Goal: Task Accomplishment & Management: Complete application form

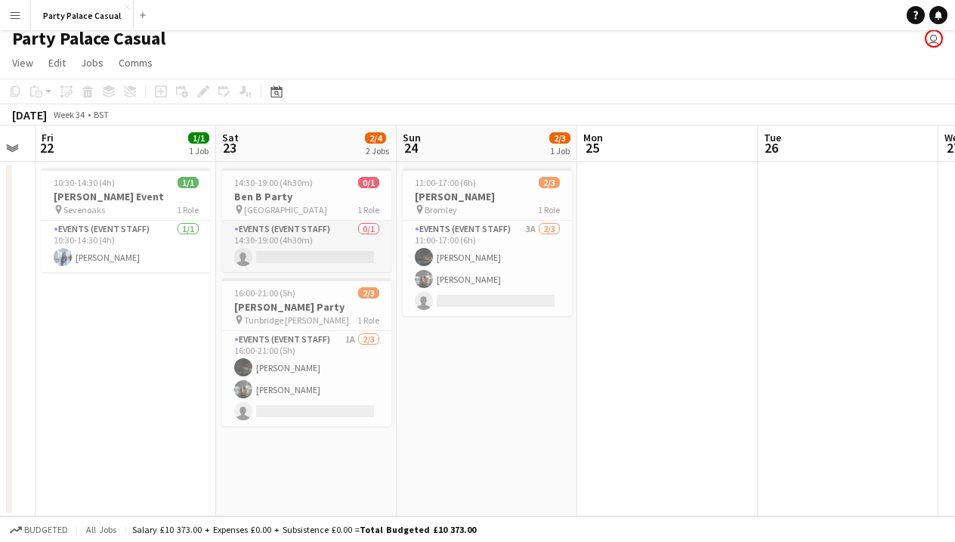
scroll to position [9, 0]
click at [438, 69] on app-page-menu "View Day view expanded Day view collapsed Month view Date picker Jump to [DATE]…" at bounding box center [477, 64] width 955 height 29
click at [325, 370] on app-card-role "Events (Event Staff) 1A [DATE] 16:00-21:00 (5h) Eziafa Iwe [PERSON_NAME] single…" at bounding box center [306, 378] width 169 height 95
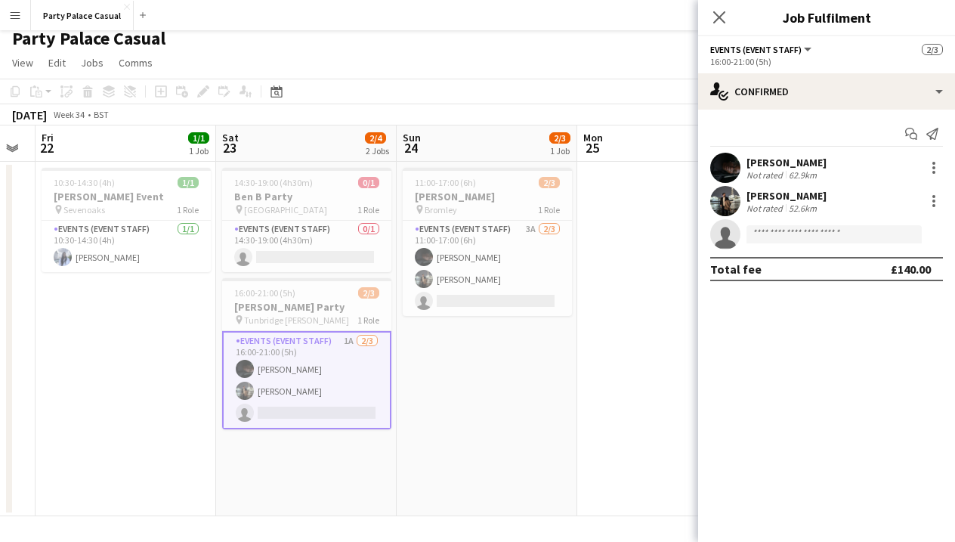
click at [587, 333] on app-date-cell at bounding box center [667, 339] width 181 height 355
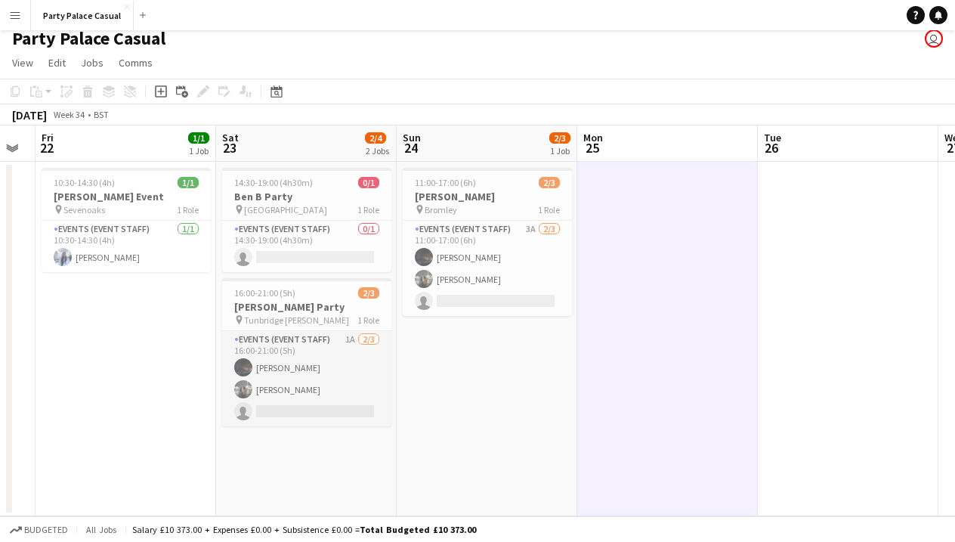
click at [351, 361] on app-card-role "Events (Event Staff) 1A [DATE] 16:00-21:00 (5h) Eziafa Iwe [PERSON_NAME] single…" at bounding box center [306, 378] width 169 height 95
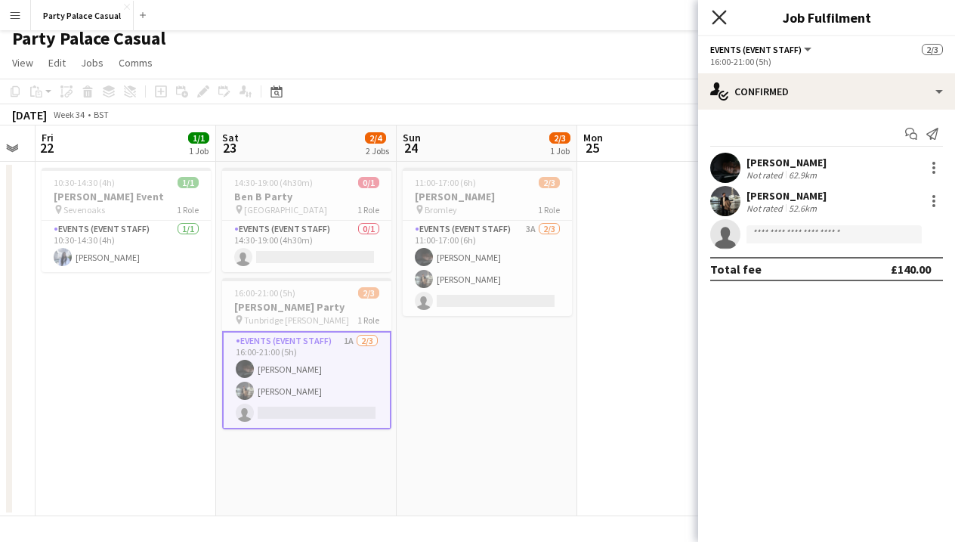
click at [726, 17] on icon "Close pop-in" at bounding box center [719, 17] width 14 height 14
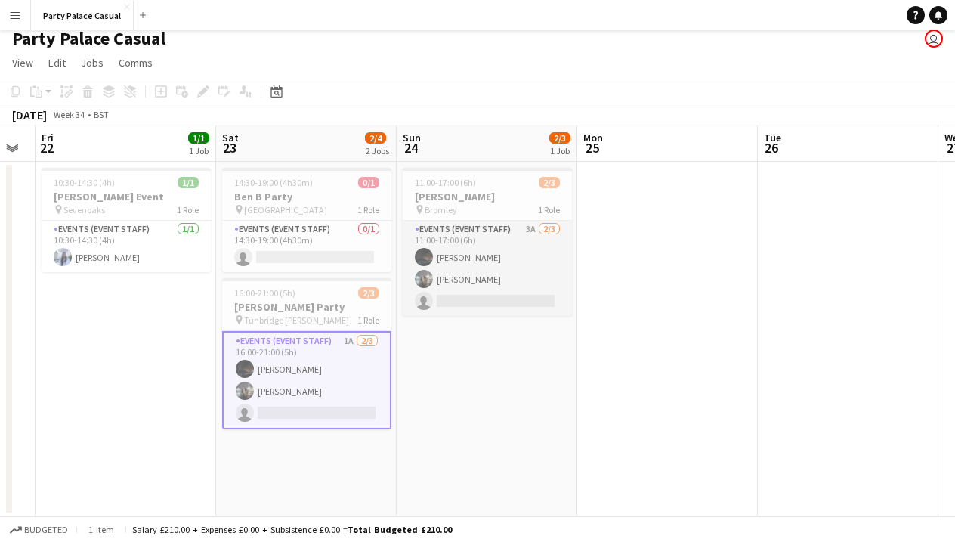
click at [522, 281] on app-card-role "Events (Event Staff) 3A [DATE] 11:00-17:00 (6h) Eziafa Iwe [PERSON_NAME] single…" at bounding box center [487, 268] width 169 height 95
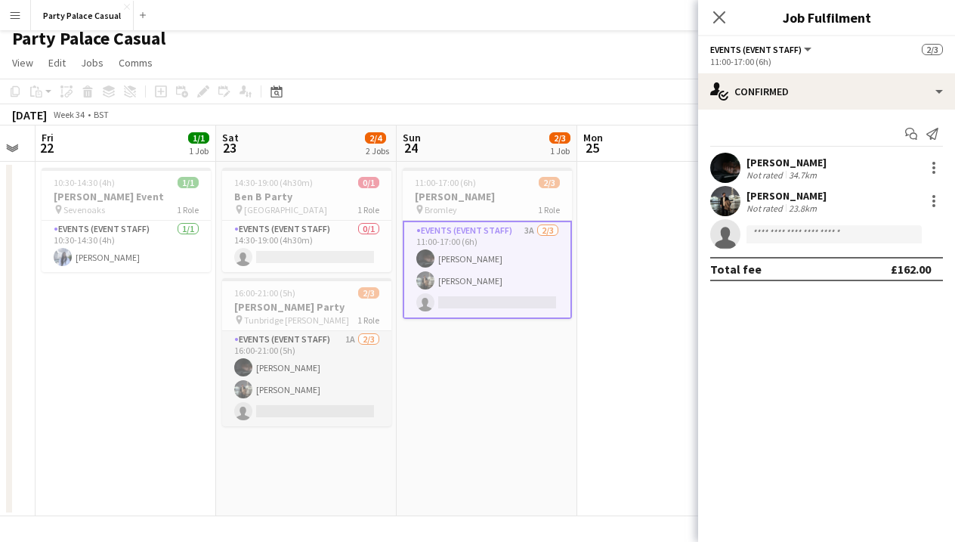
click at [333, 374] on app-card-role "Events (Event Staff) 1A [DATE] 16:00-21:00 (5h) Eziafa Iwe [PERSON_NAME] single…" at bounding box center [306, 378] width 169 height 95
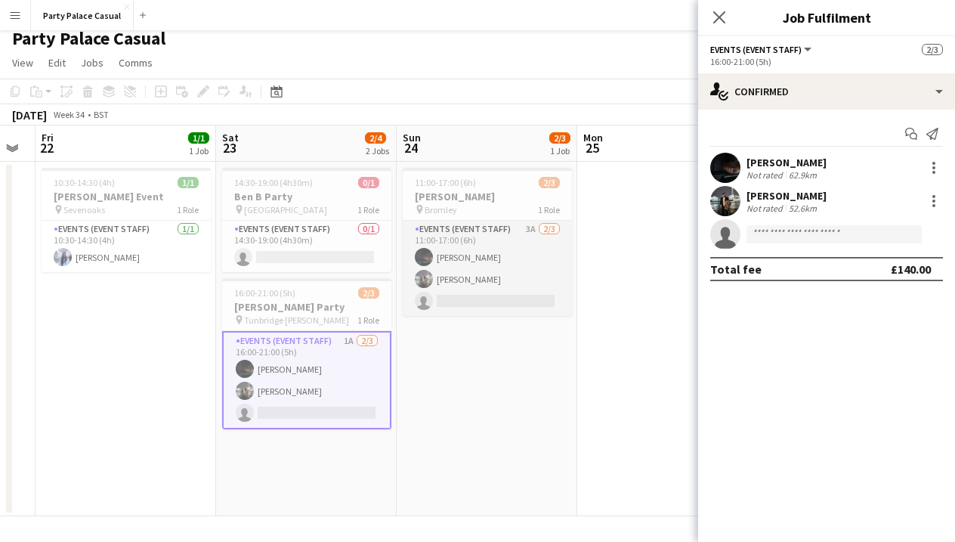
click at [454, 262] on app-card-role "Events (Event Staff) 3A [DATE] 11:00-17:00 (6h) Eziafa Iwe [PERSON_NAME] single…" at bounding box center [487, 268] width 169 height 95
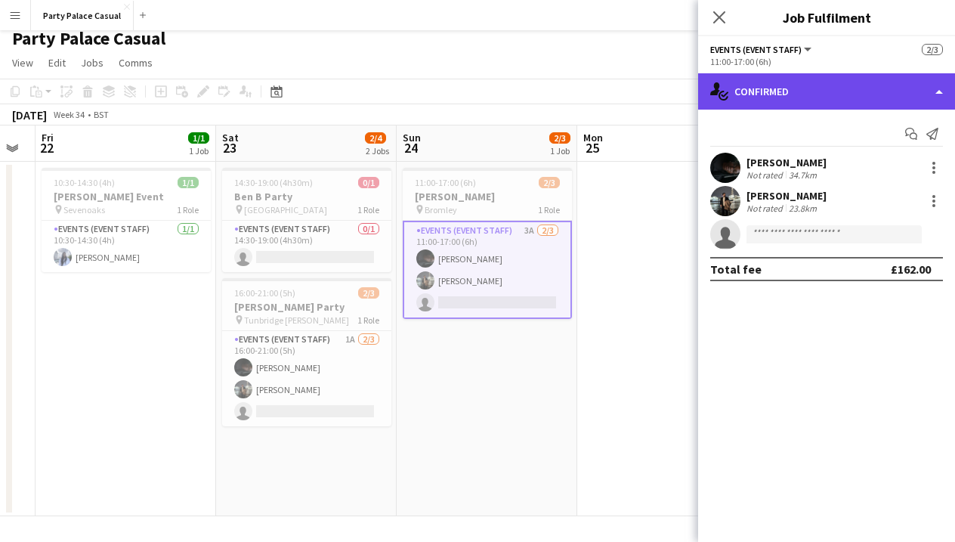
click at [903, 101] on div "single-neutral-actions-check-2 Confirmed" at bounding box center [826, 91] width 257 height 36
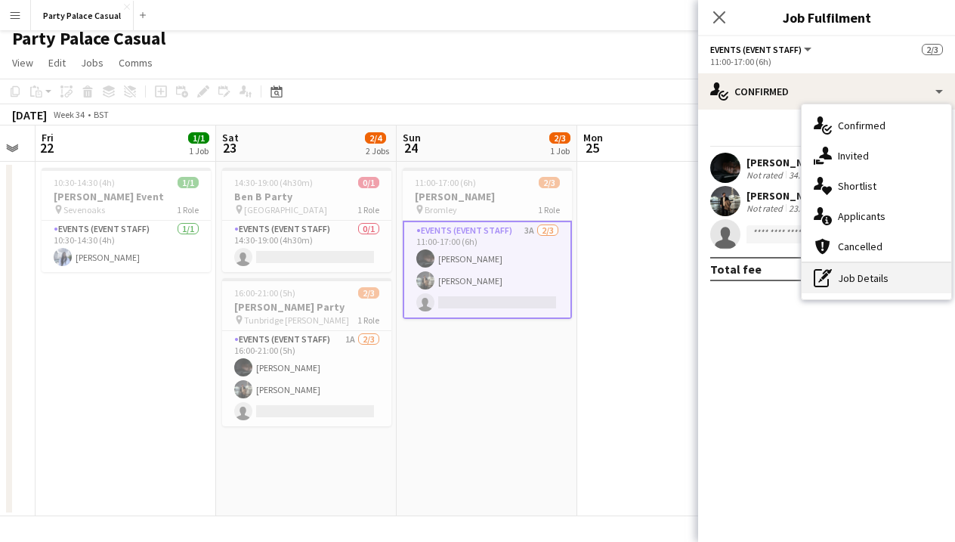
click at [850, 271] on div "pen-write Job Details" at bounding box center [877, 278] width 150 height 30
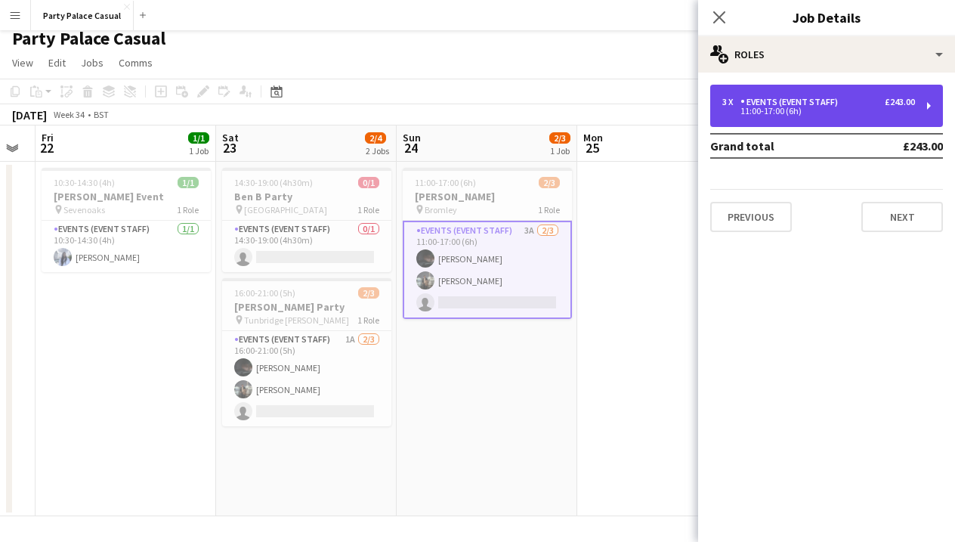
click at [881, 108] on div "11:00-17:00 (6h)" at bounding box center [819, 111] width 193 height 8
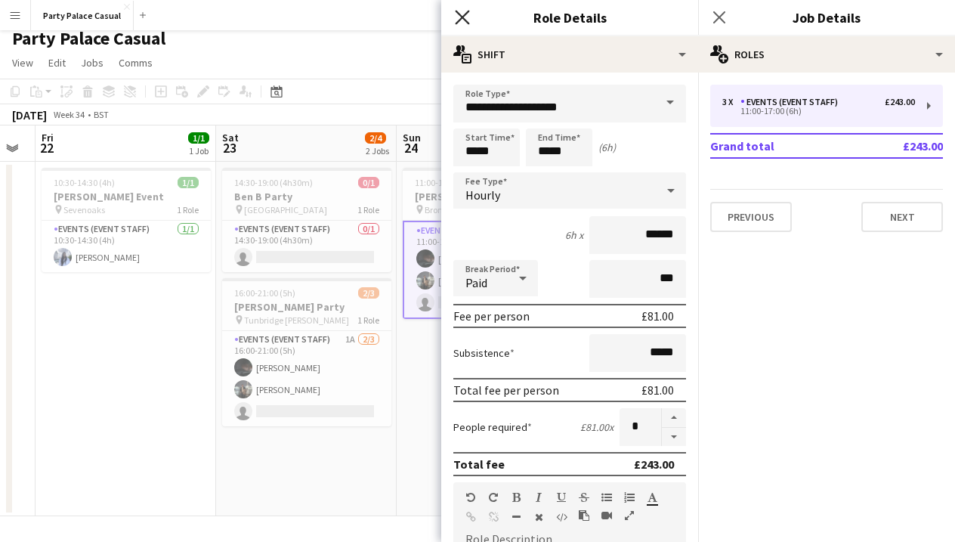
click at [464, 12] on icon "Close pop-in" at bounding box center [462, 17] width 14 height 14
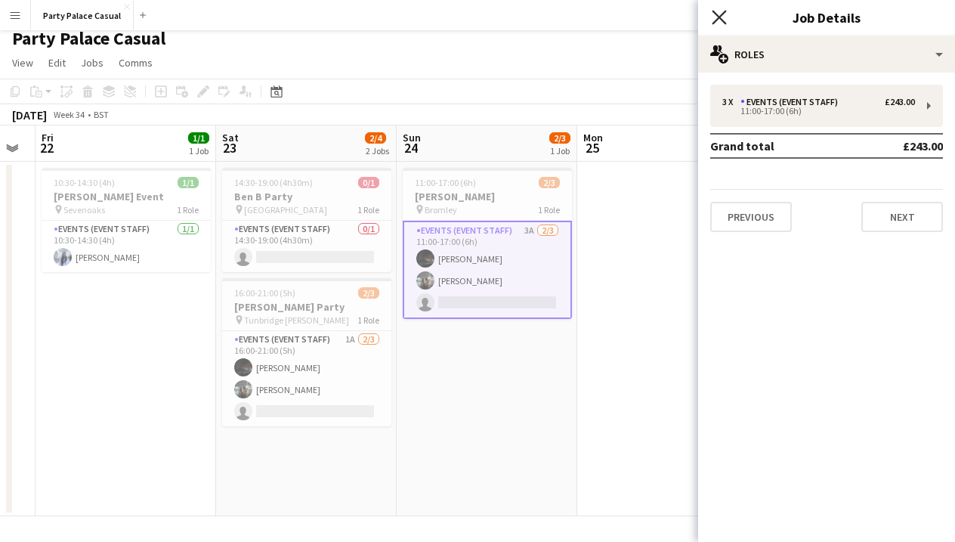
click at [716, 19] on icon "Close pop-in" at bounding box center [719, 17] width 14 height 14
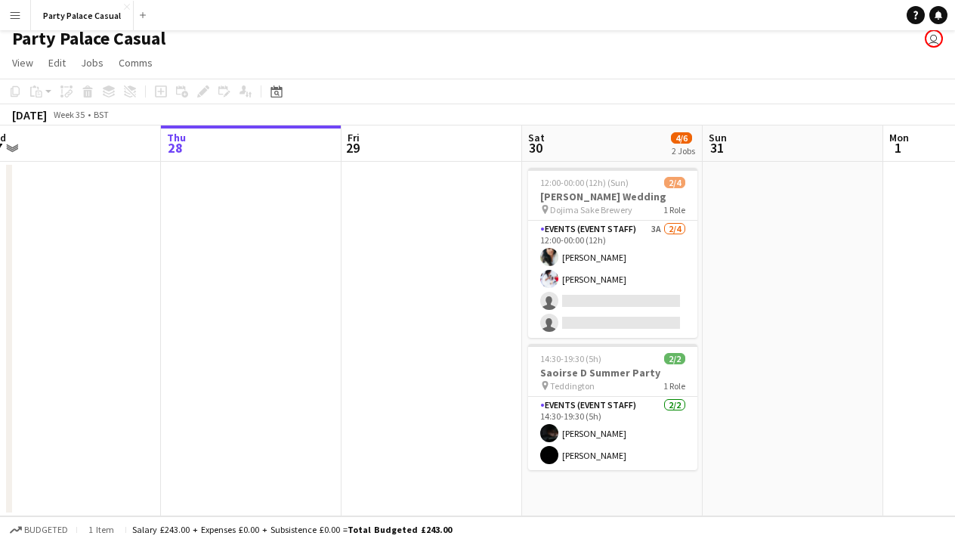
scroll to position [0, 560]
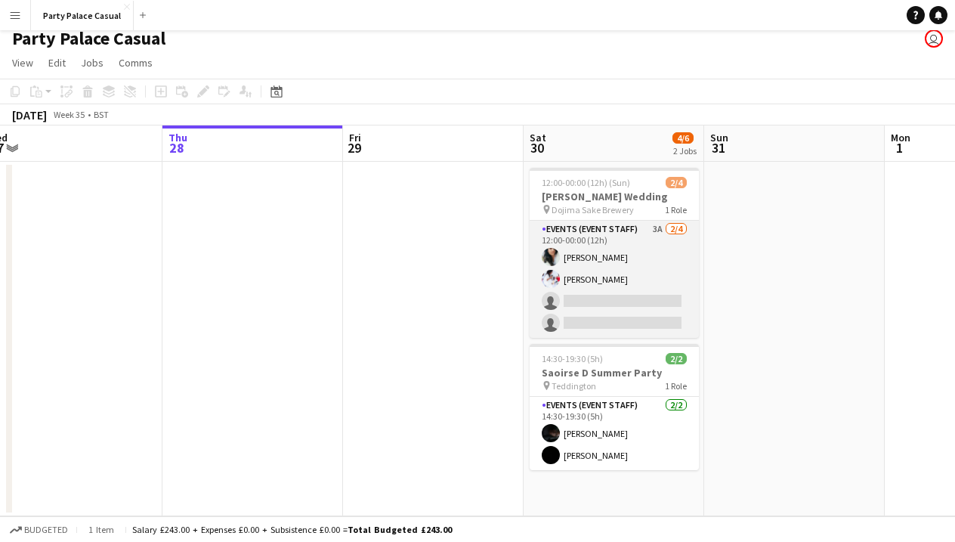
click at [599, 255] on app-card-role "Events (Event Staff) 3A [DATE] 12:00-00:00 (12h) [PERSON_NAME] [PERSON_NAME] si…" at bounding box center [614, 279] width 169 height 117
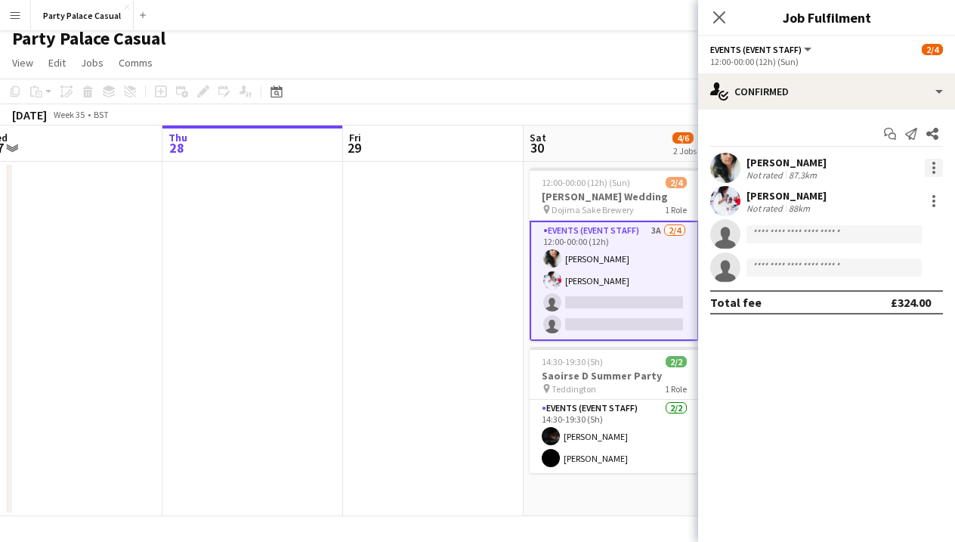
click at [933, 169] on div at bounding box center [934, 167] width 3 height 3
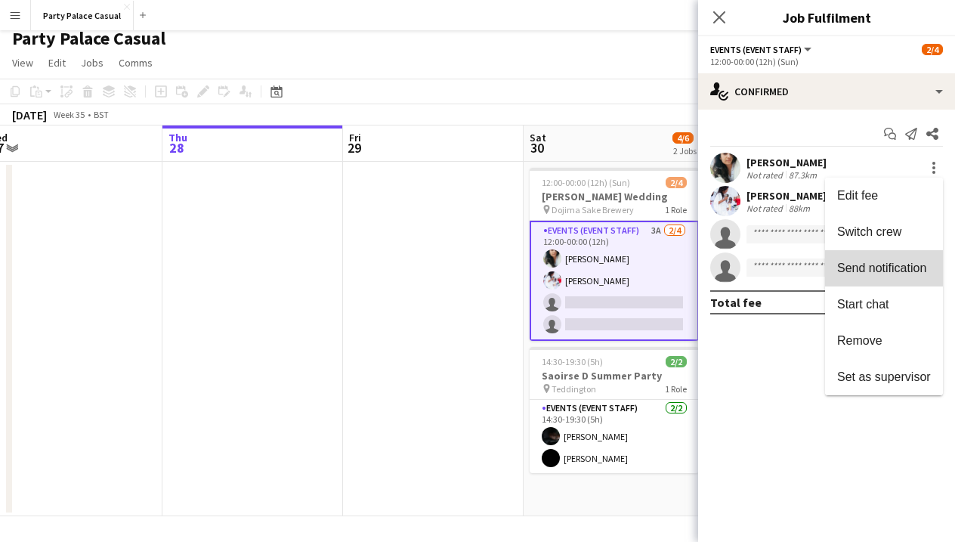
click at [889, 271] on span "Send notification" at bounding box center [882, 268] width 89 height 13
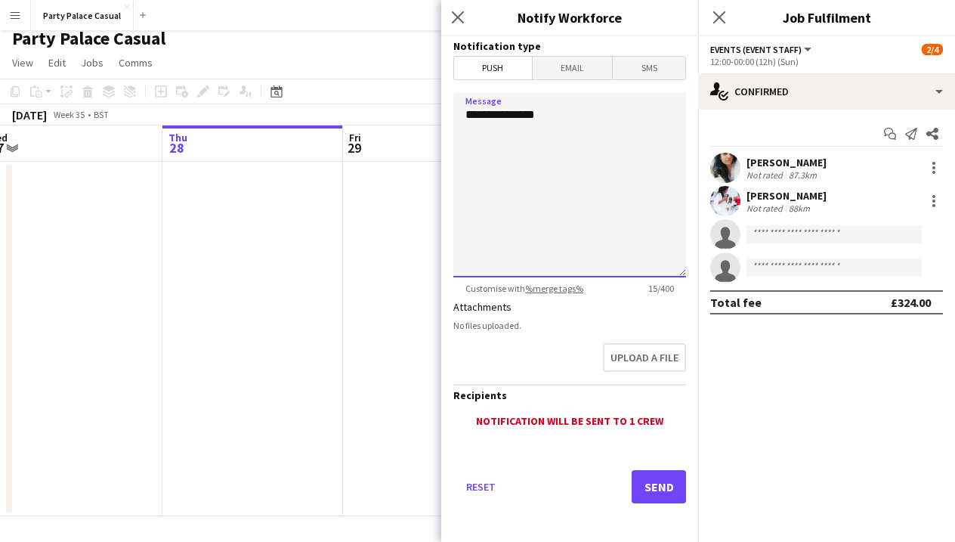
click at [646, 143] on textarea "**********" at bounding box center [570, 184] width 233 height 185
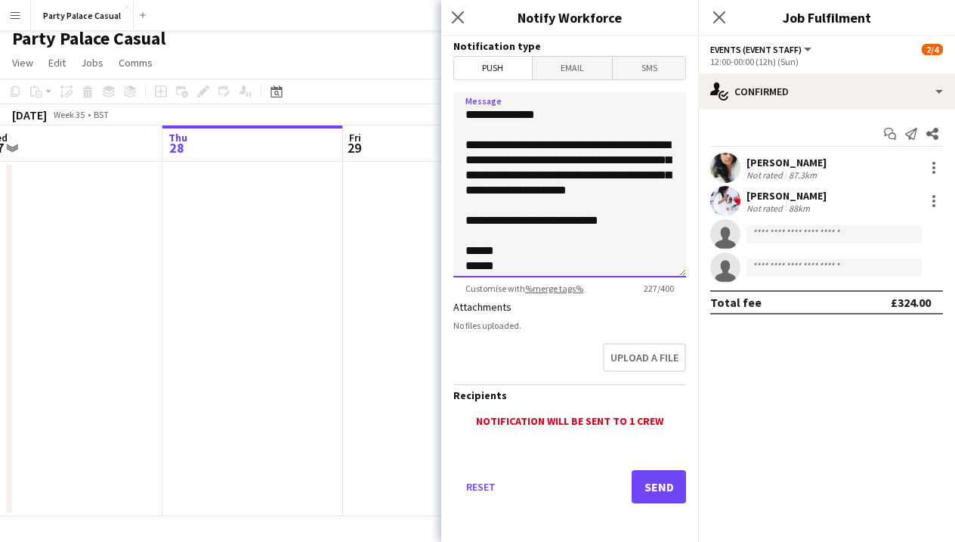
type textarea "**********"
click at [667, 498] on button "Send" at bounding box center [659, 486] width 54 height 33
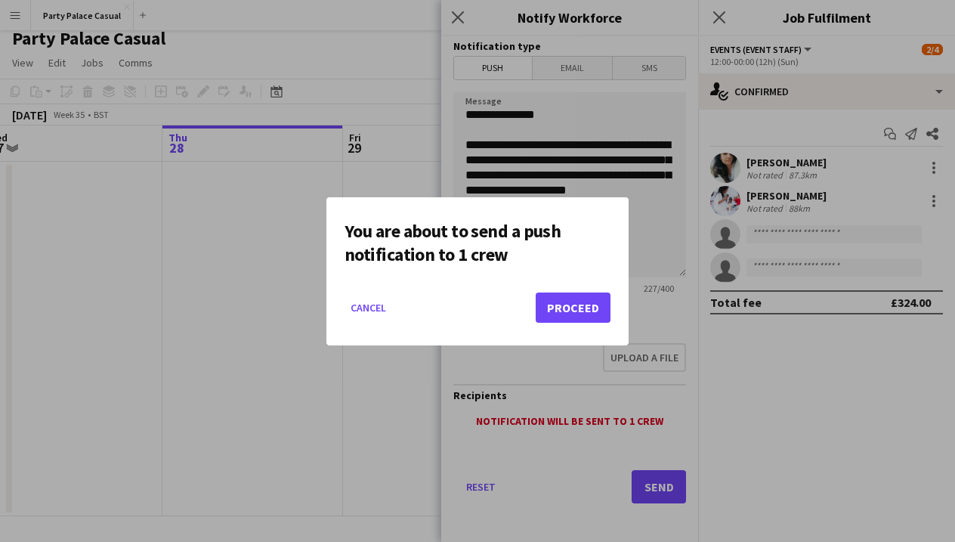
click at [556, 311] on button "Proceed" at bounding box center [573, 308] width 75 height 30
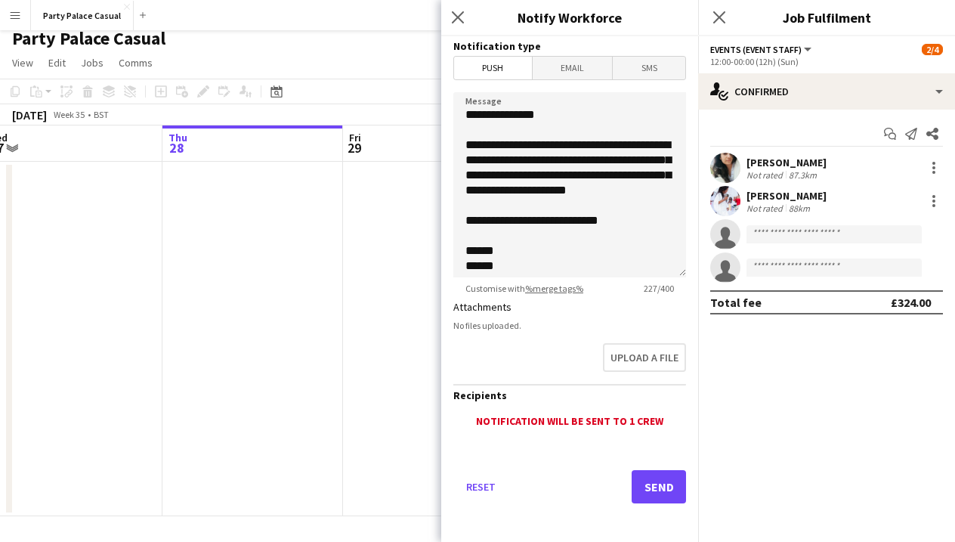
scroll to position [9, 0]
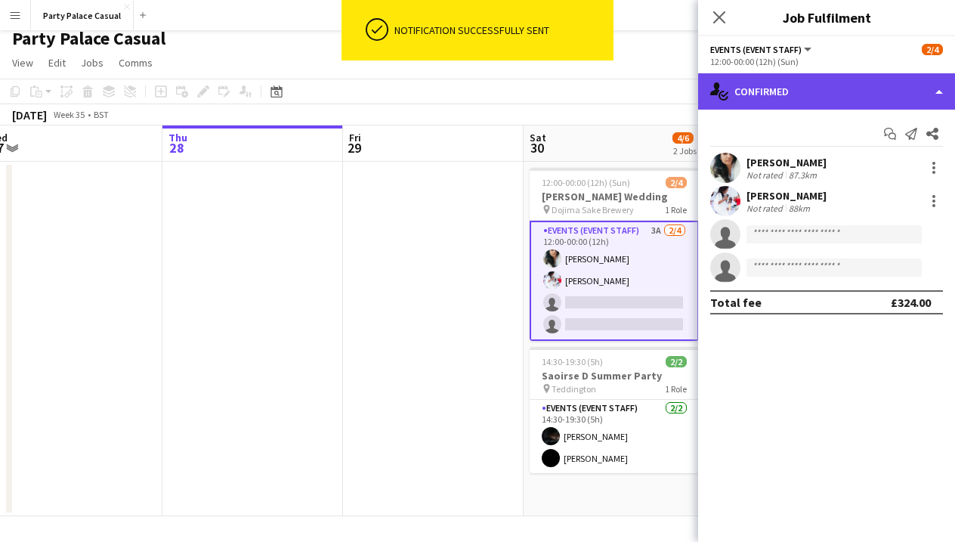
click at [792, 96] on div "single-neutral-actions-check-2 Confirmed" at bounding box center [826, 91] width 257 height 36
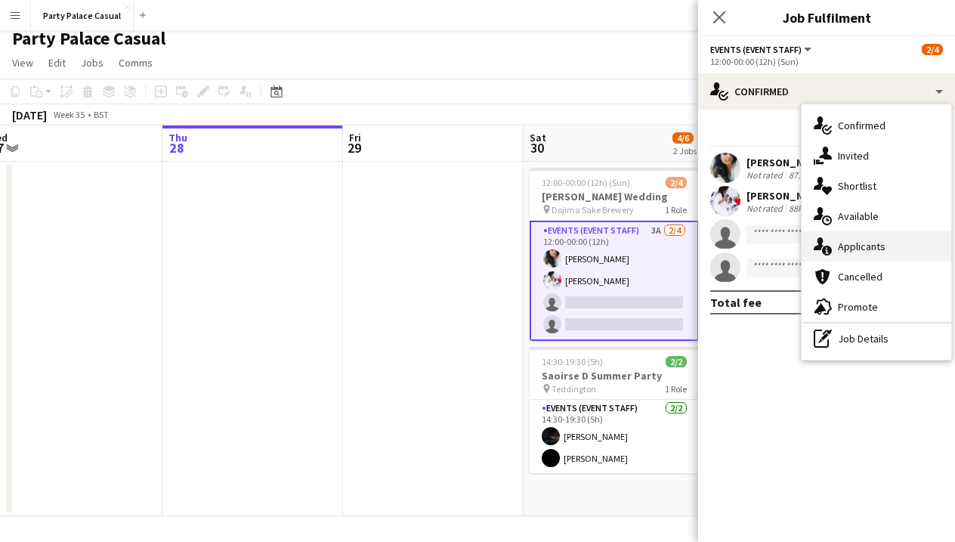
click at [831, 240] on icon "single-neutral-actions-information" at bounding box center [823, 246] width 18 height 18
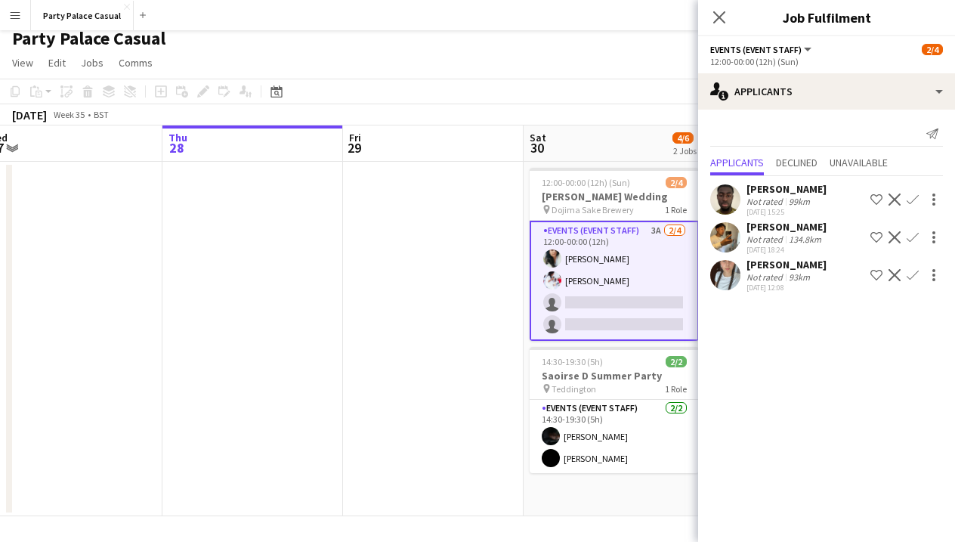
click at [649, 78] on app-page-menu "View Day view expanded Day view collapsed Month view Date picker Jump to [DATE]…" at bounding box center [477, 64] width 955 height 29
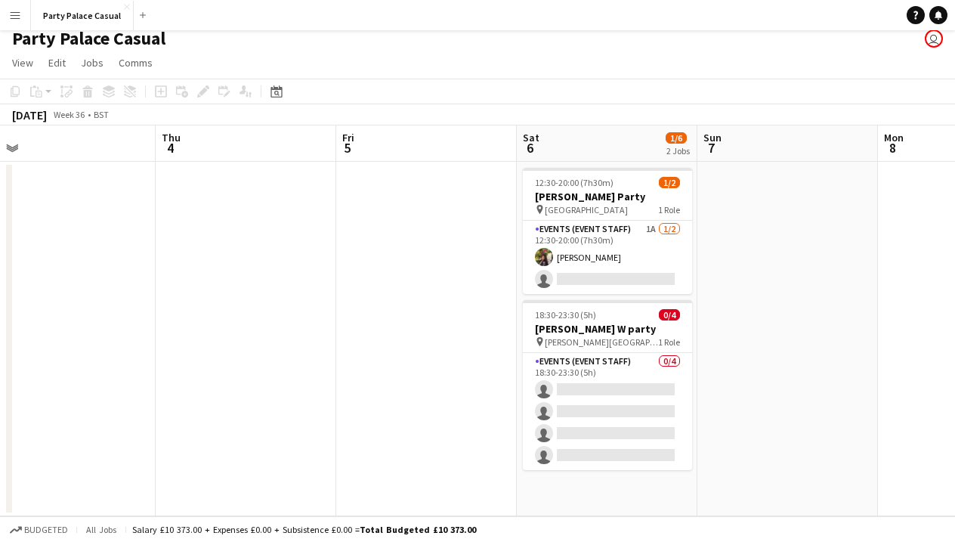
scroll to position [0, 623]
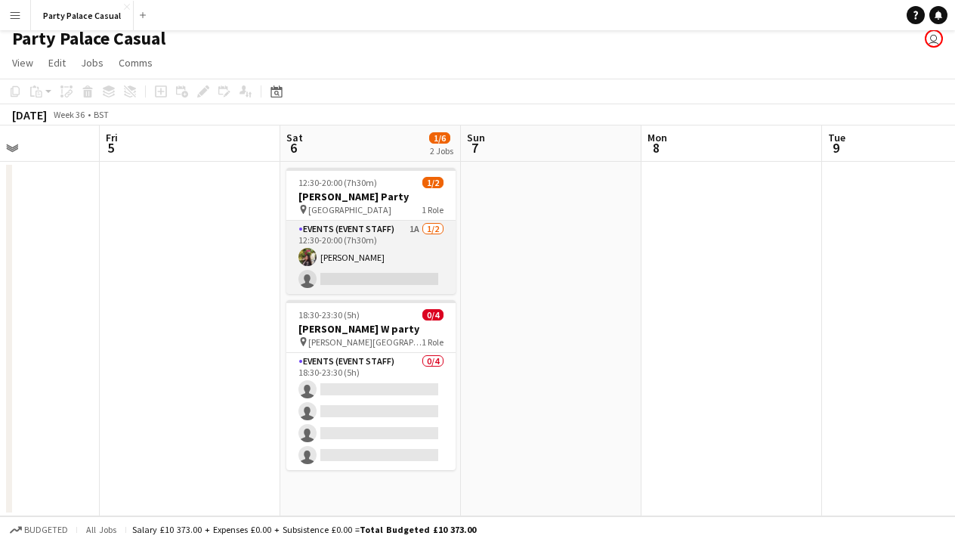
click at [432, 285] on app-card-role "Events (Event Staff) 1A [DATE] 12:30-20:00 (7h30m) [PERSON_NAME] single-neutral…" at bounding box center [370, 257] width 169 height 73
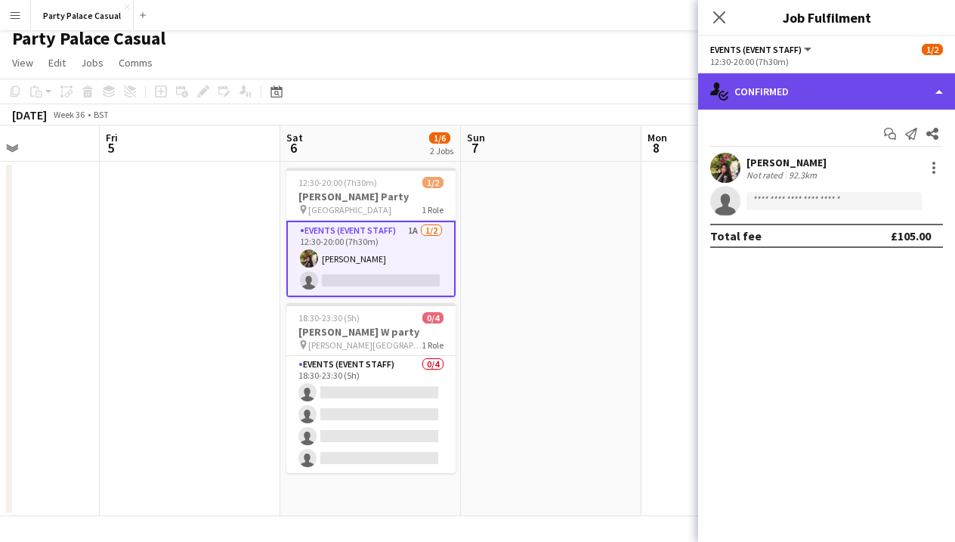
click at [862, 104] on div "single-neutral-actions-check-2 Confirmed" at bounding box center [826, 91] width 257 height 36
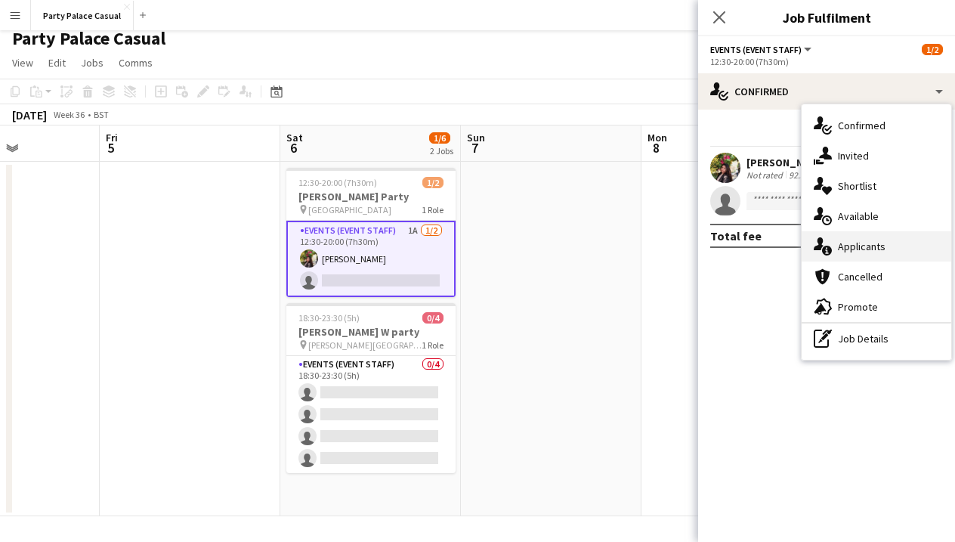
click at [875, 252] on div "single-neutral-actions-information Applicants" at bounding box center [877, 246] width 150 height 30
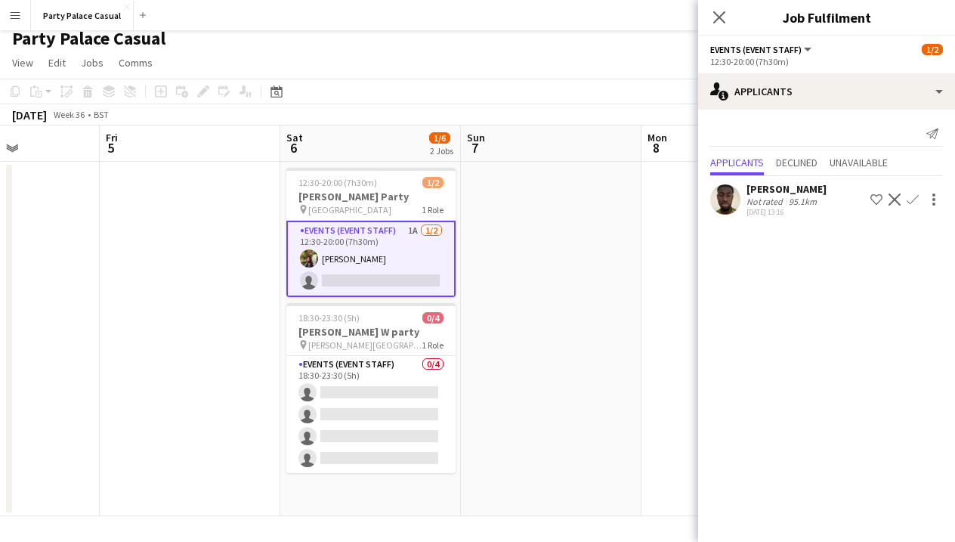
click at [528, 288] on app-date-cell at bounding box center [551, 339] width 181 height 355
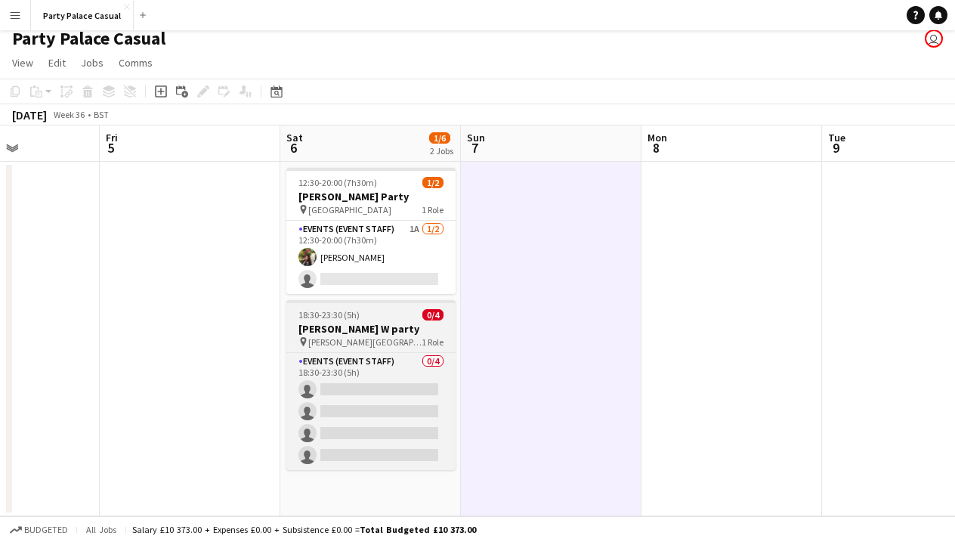
click at [391, 335] on h3 "[PERSON_NAME] W party" at bounding box center [370, 329] width 169 height 14
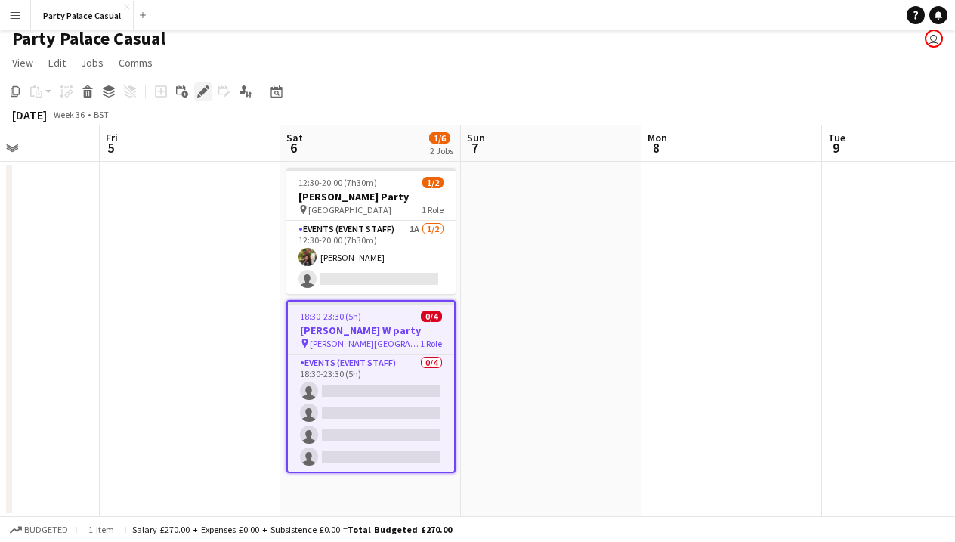
click at [200, 89] on icon "Edit" at bounding box center [203, 91] width 12 height 12
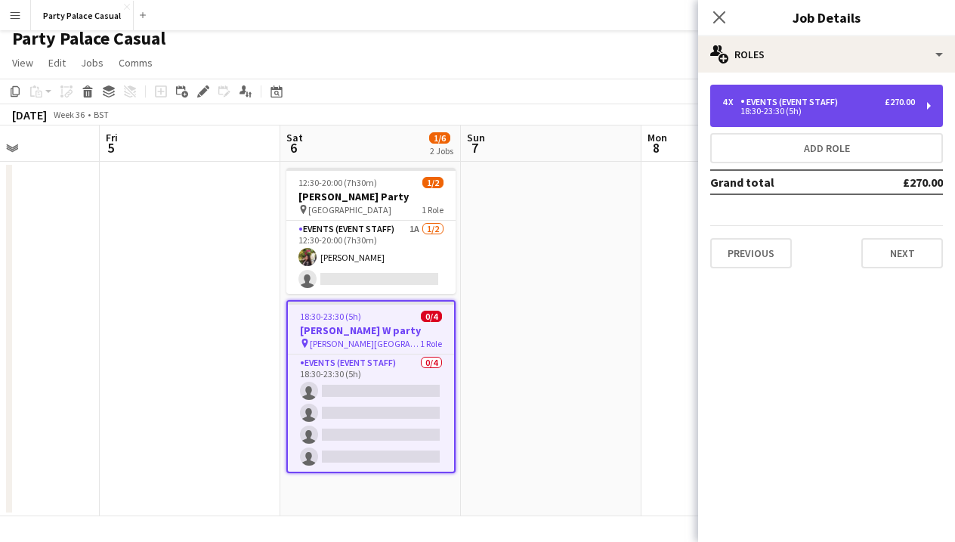
click at [771, 109] on div "18:30-23:30 (5h)" at bounding box center [819, 111] width 193 height 8
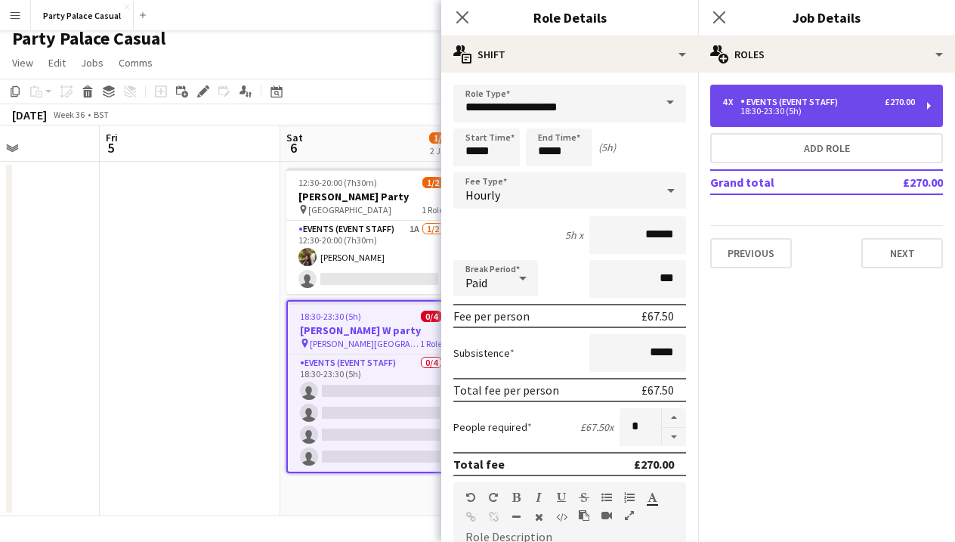
click at [771, 109] on div "18:30-23:30 (5h)" at bounding box center [819, 111] width 193 height 8
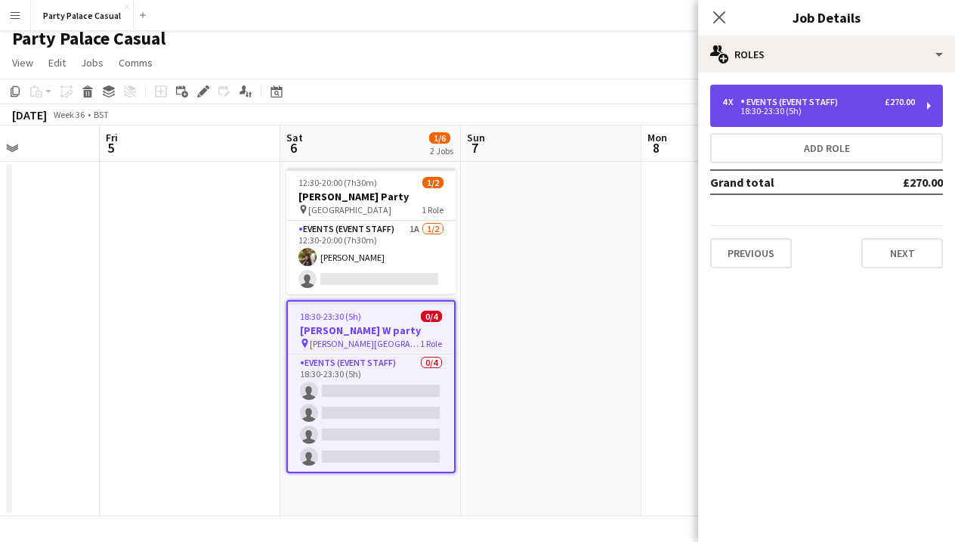
click at [771, 109] on div "18:30-23:30 (5h)" at bounding box center [819, 111] width 193 height 8
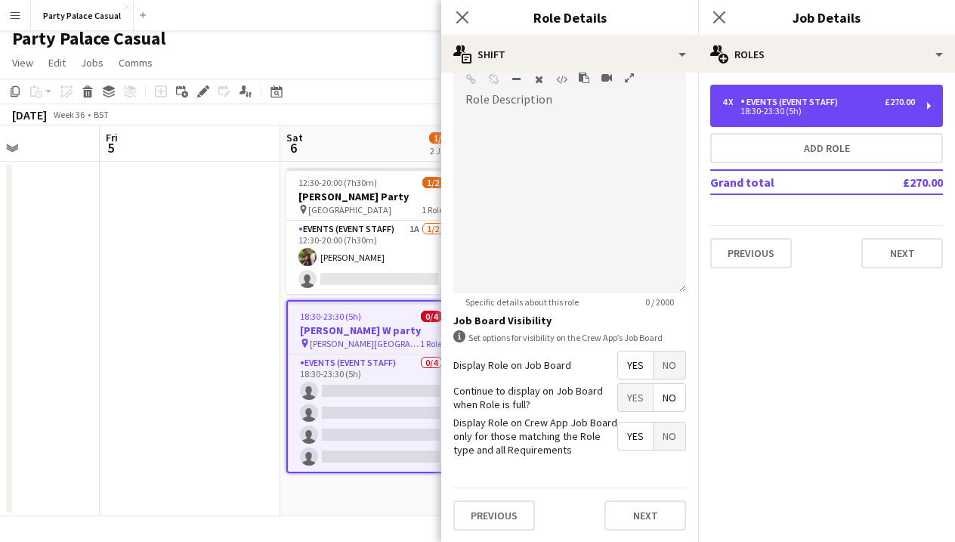
scroll to position [9, 0]
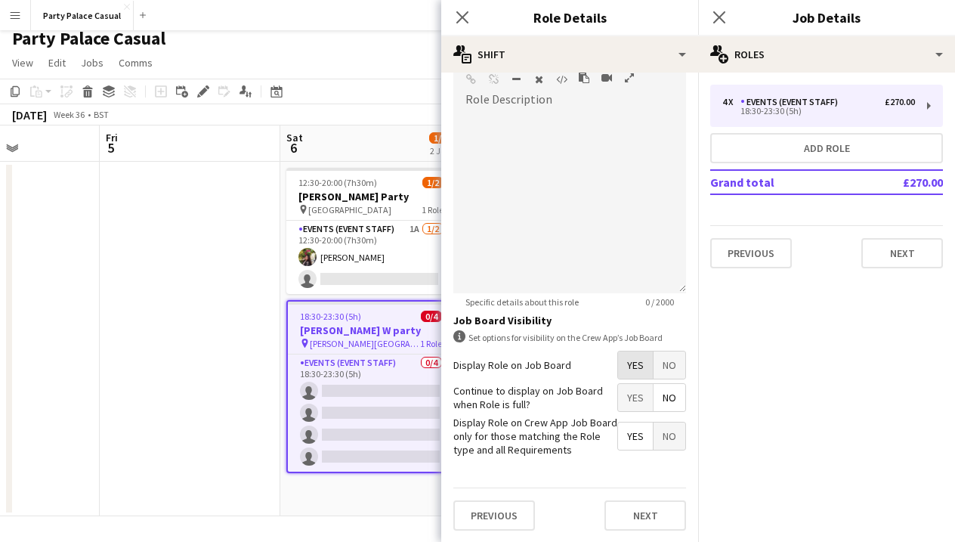
click at [639, 367] on span "Yes" at bounding box center [635, 364] width 35 height 27
click at [643, 446] on span "Yes" at bounding box center [635, 436] width 35 height 27
click at [664, 509] on button "Next" at bounding box center [646, 515] width 82 height 30
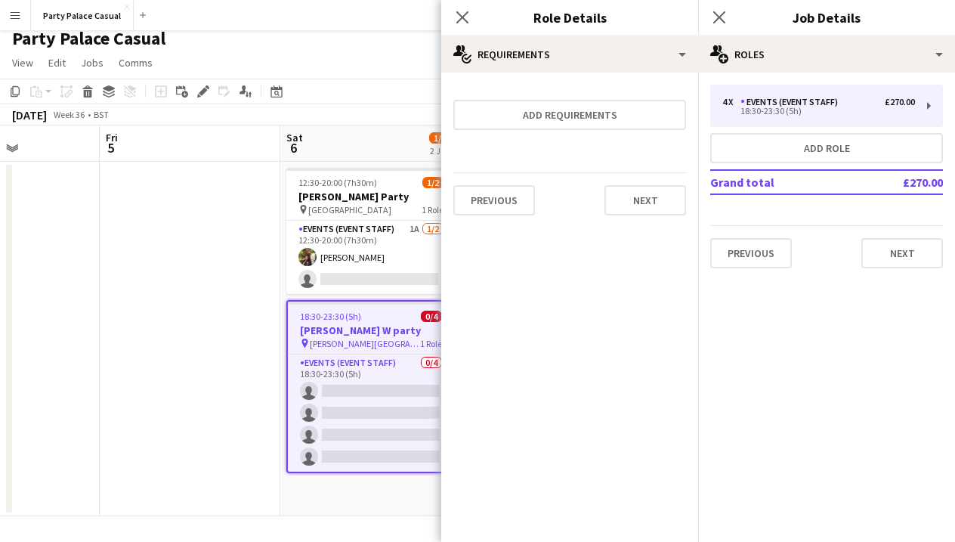
scroll to position [0, 0]
click at [901, 249] on button "Next" at bounding box center [903, 253] width 82 height 30
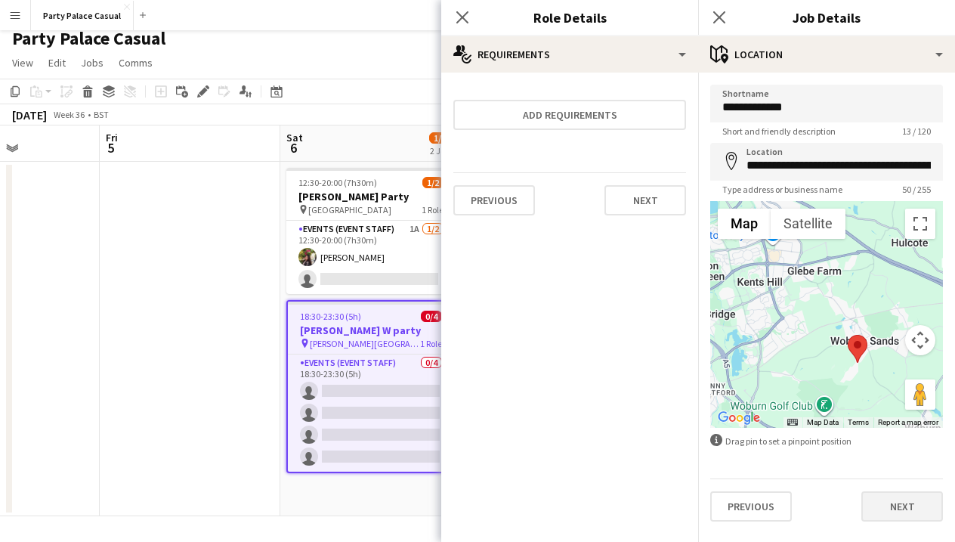
click at [890, 512] on button "Next" at bounding box center [903, 506] width 82 height 30
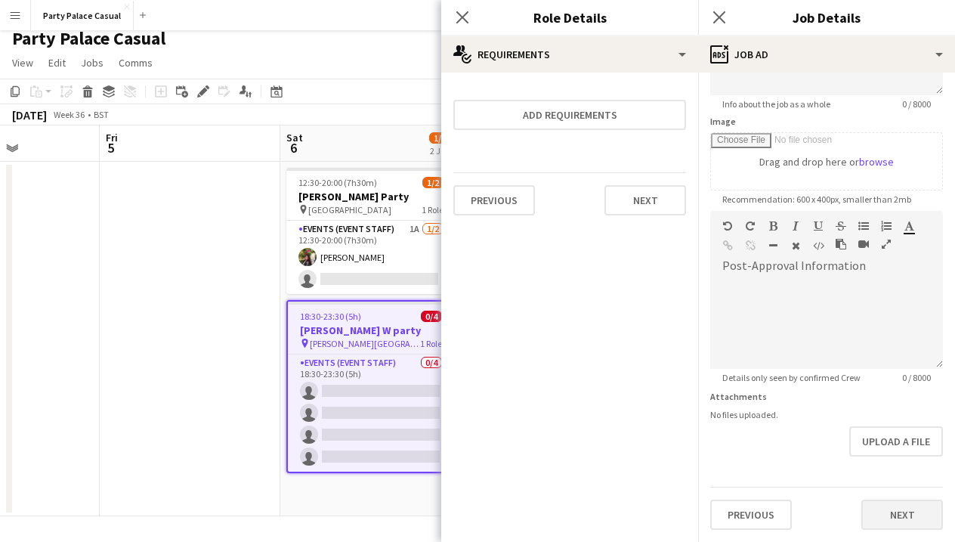
scroll to position [206, 0]
click at [890, 514] on button "Next" at bounding box center [903, 515] width 82 height 30
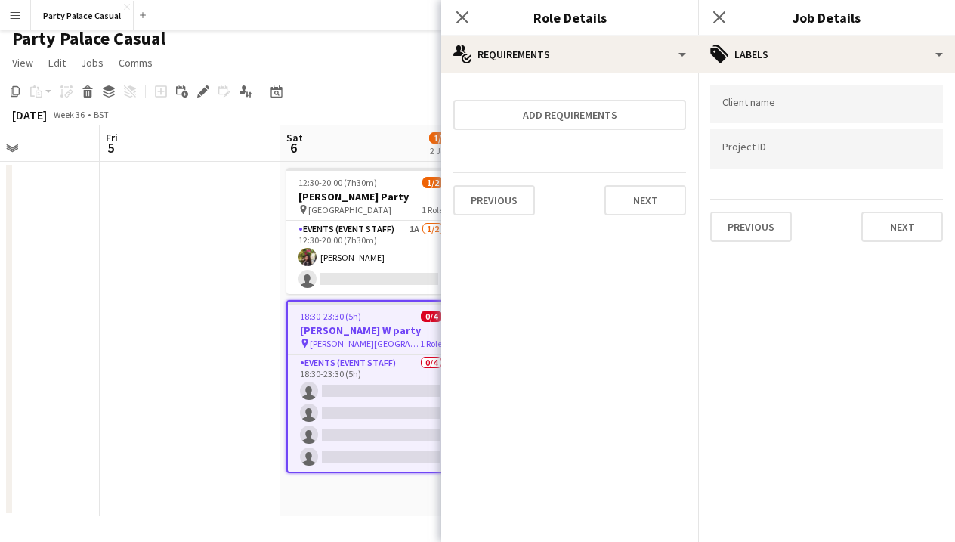
scroll to position [0, 0]
click at [921, 236] on button "Next" at bounding box center [903, 227] width 82 height 30
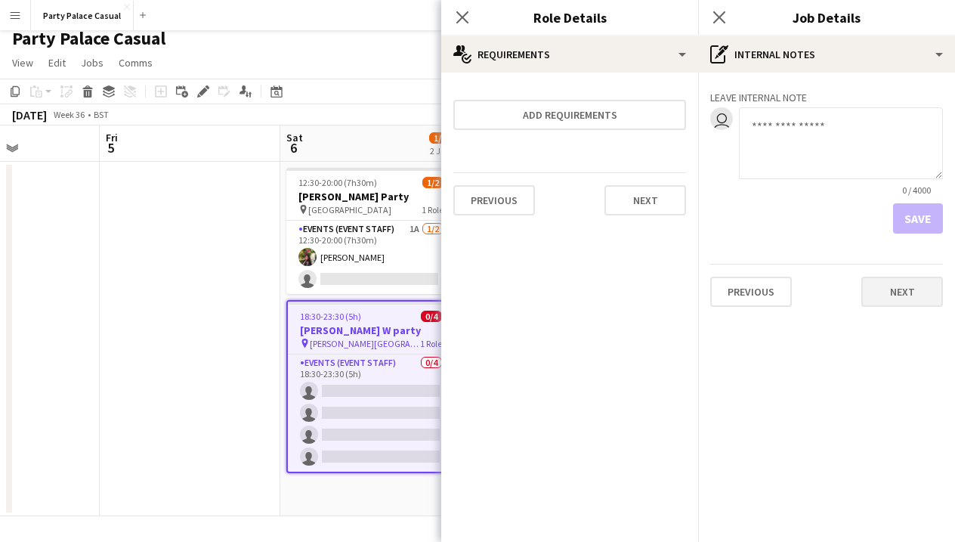
click at [910, 299] on button "Next" at bounding box center [903, 292] width 82 height 30
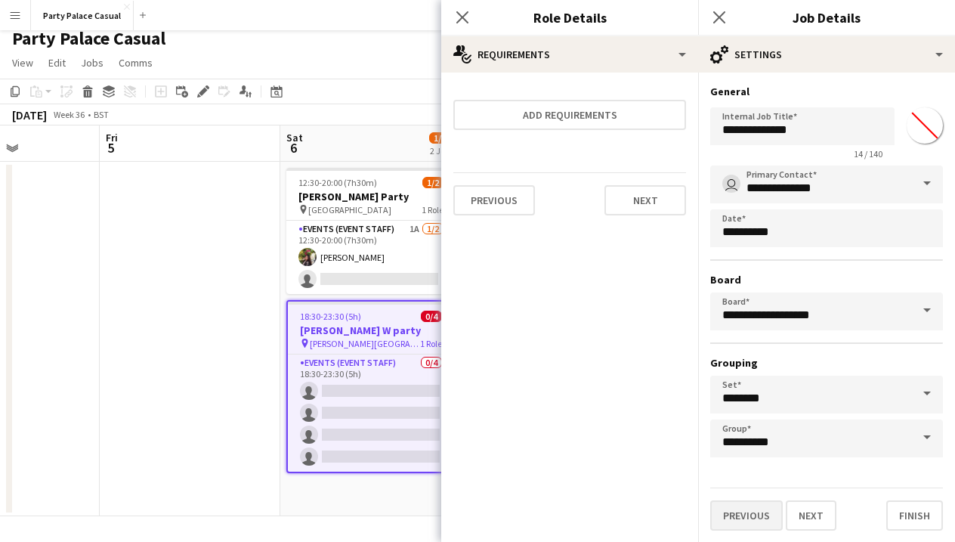
click at [773, 522] on button "Previous" at bounding box center [747, 515] width 73 height 30
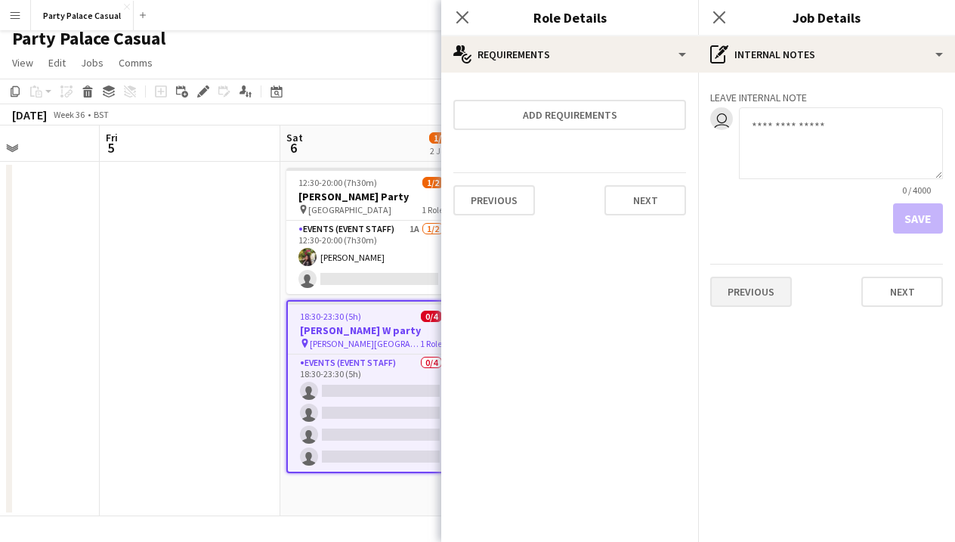
click at [779, 300] on button "Previous" at bounding box center [752, 292] width 82 height 30
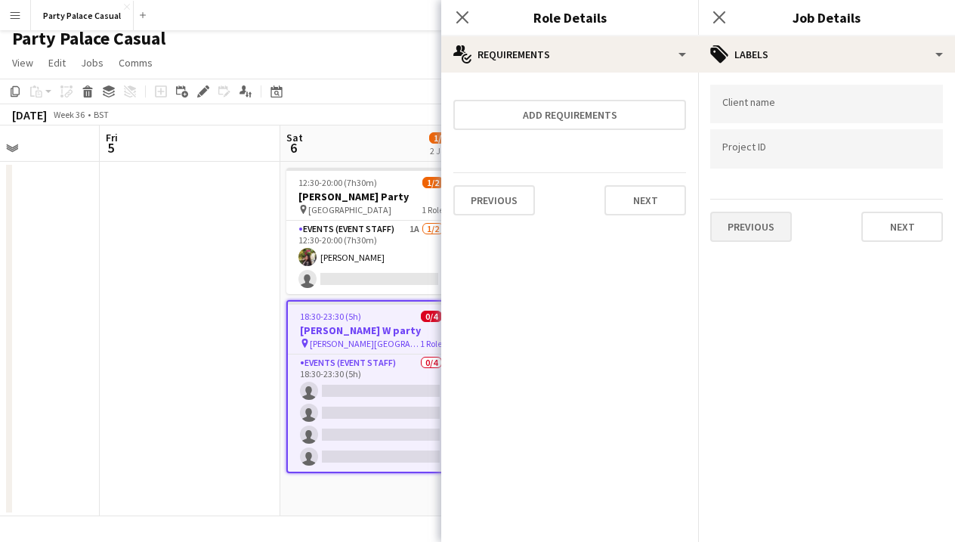
click at [777, 234] on button "Previous" at bounding box center [752, 227] width 82 height 30
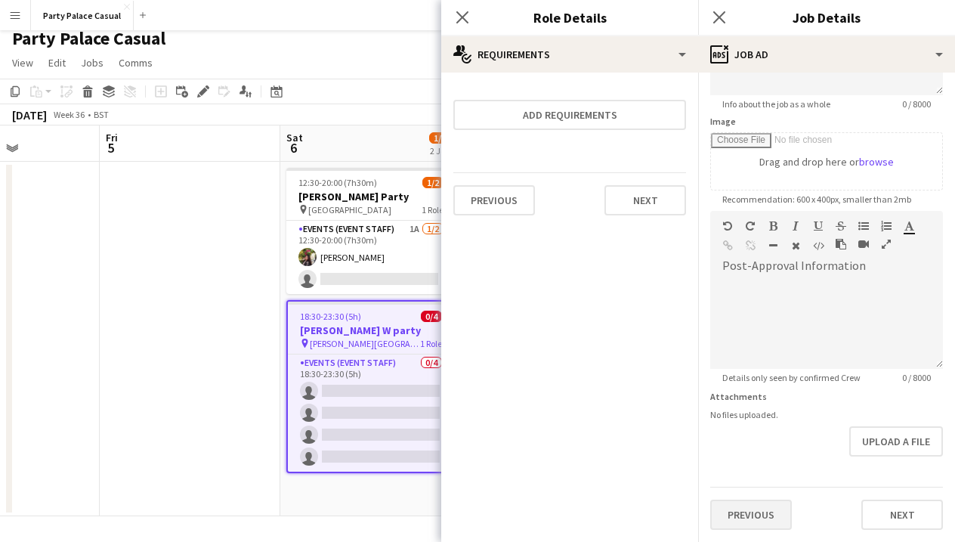
scroll to position [206, 0]
click at [747, 519] on button "Previous" at bounding box center [752, 515] width 82 height 30
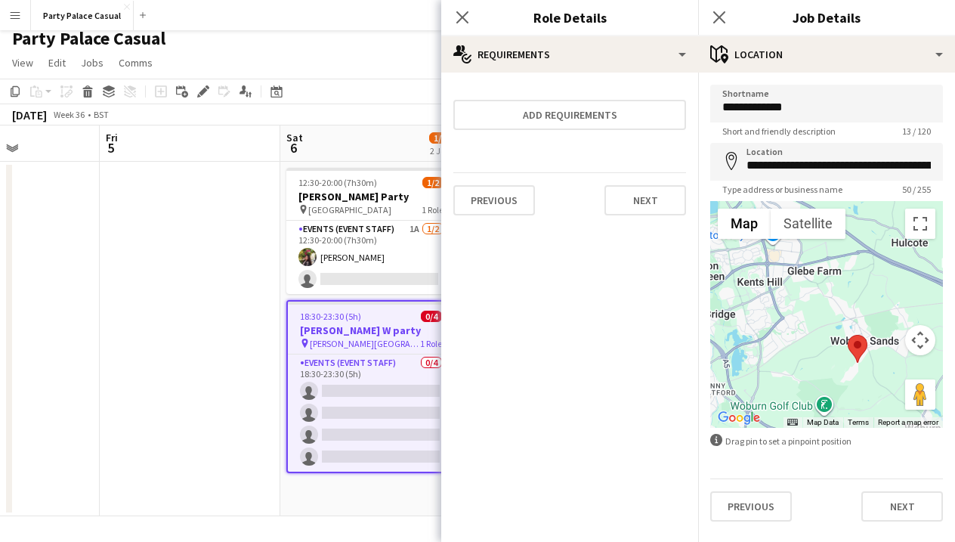
scroll to position [0, 0]
click at [744, 509] on button "Previous" at bounding box center [752, 506] width 82 height 30
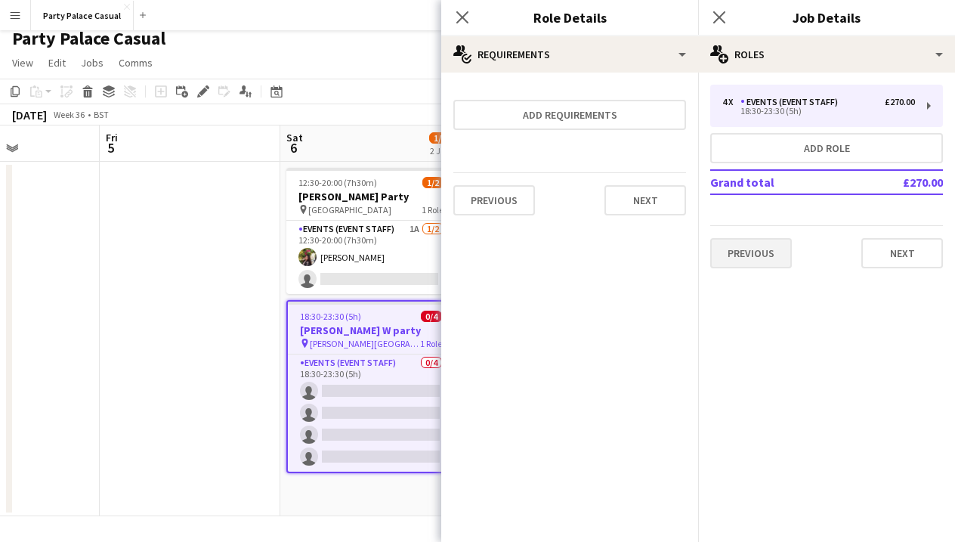
click at [773, 259] on button "Previous" at bounding box center [752, 253] width 82 height 30
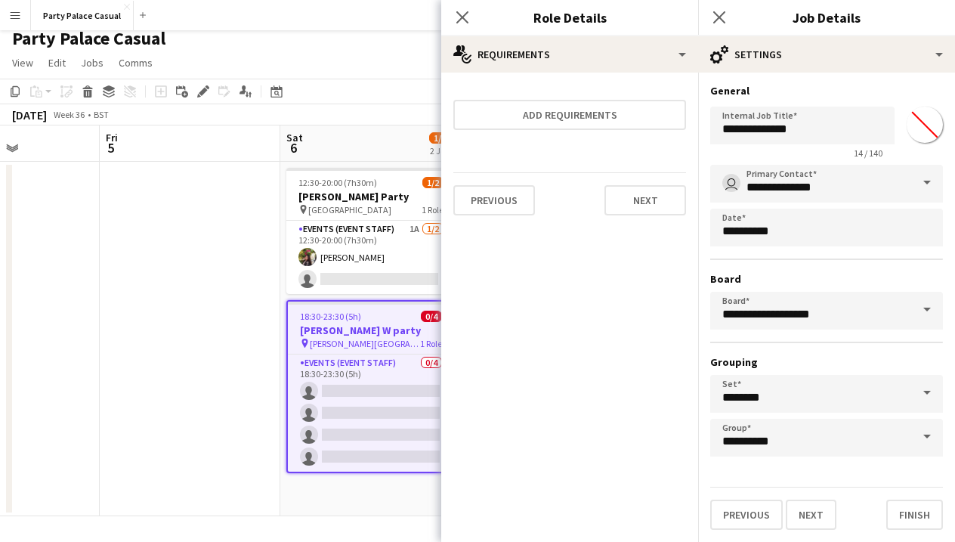
scroll to position [1, 0]
click at [813, 505] on button "Next" at bounding box center [811, 515] width 51 height 30
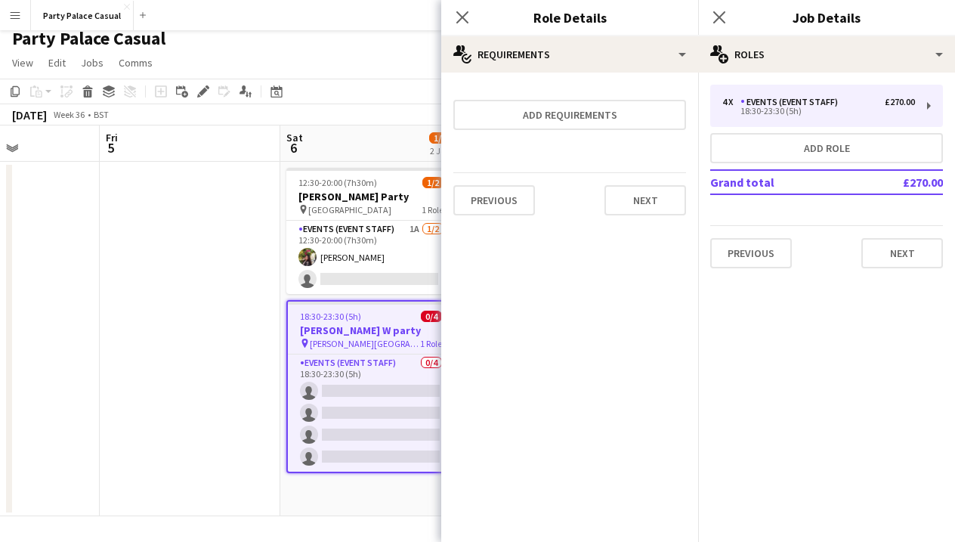
scroll to position [0, 0]
click at [914, 255] on button "Next" at bounding box center [903, 253] width 82 height 30
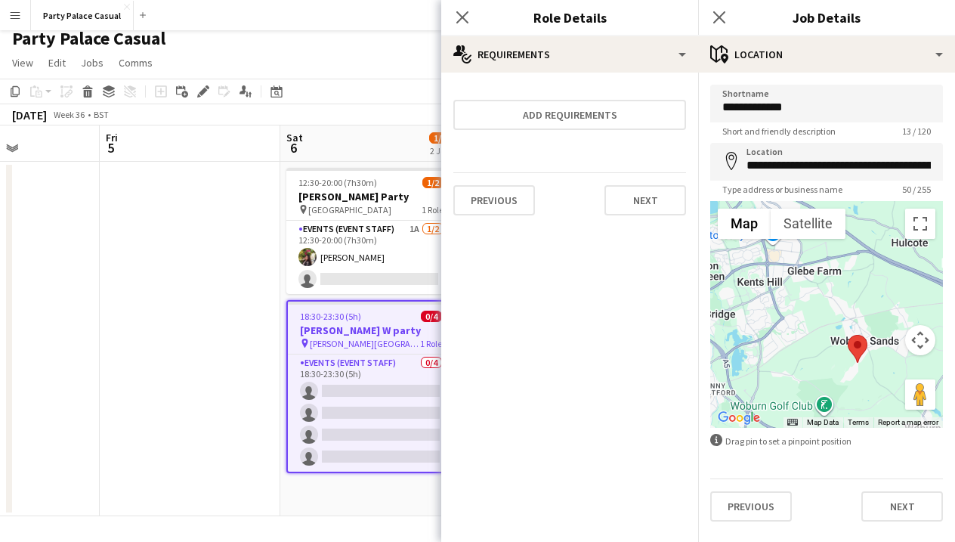
scroll to position [9, 0]
click at [881, 511] on button "Next" at bounding box center [903, 506] width 82 height 30
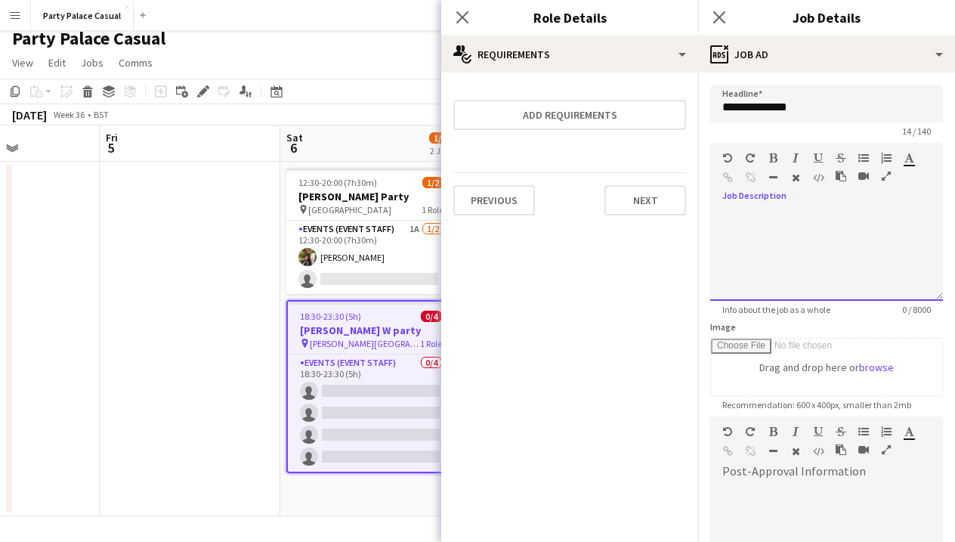
click at [802, 215] on div at bounding box center [827, 255] width 233 height 91
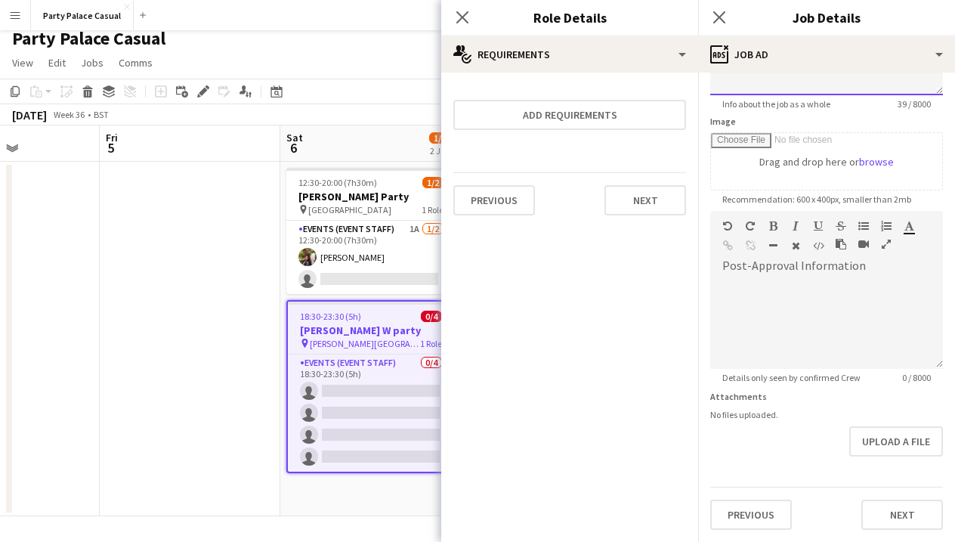
scroll to position [206, 0]
click at [891, 510] on button "Next" at bounding box center [903, 515] width 82 height 30
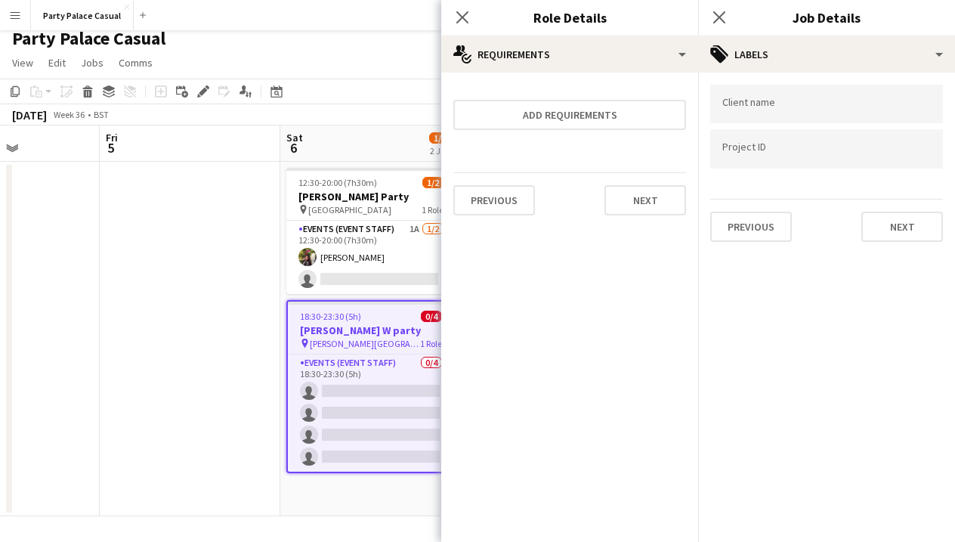
scroll to position [0, 0]
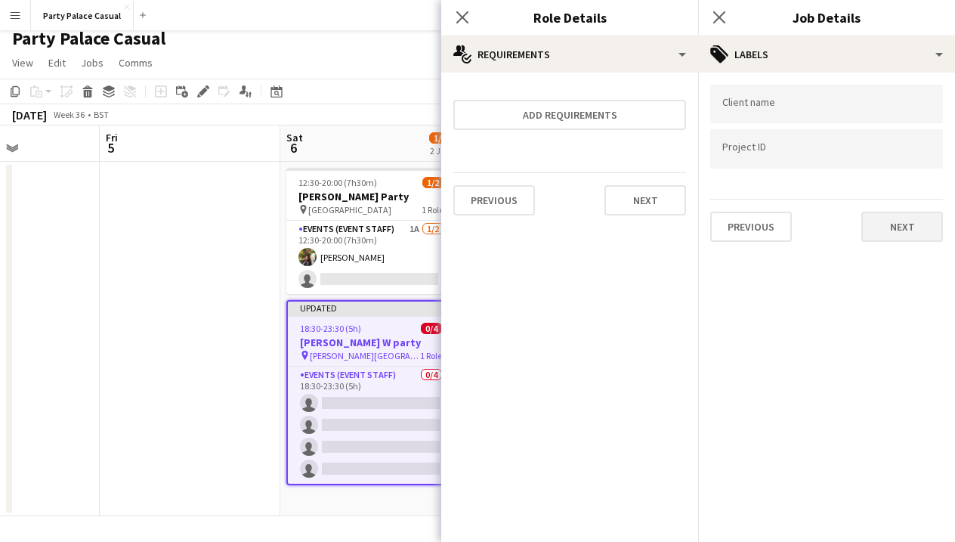
click at [928, 217] on button "Next" at bounding box center [903, 227] width 82 height 30
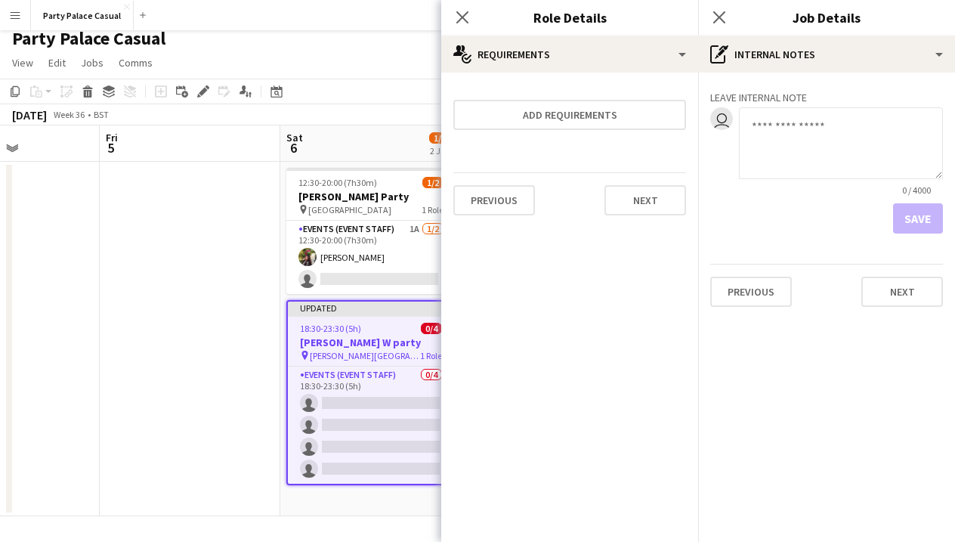
click at [913, 307] on div "Leave internal note user 0 / 4000 Save Previous Next" at bounding box center [826, 196] width 257 height 246
click at [912, 301] on button "Next" at bounding box center [903, 292] width 82 height 30
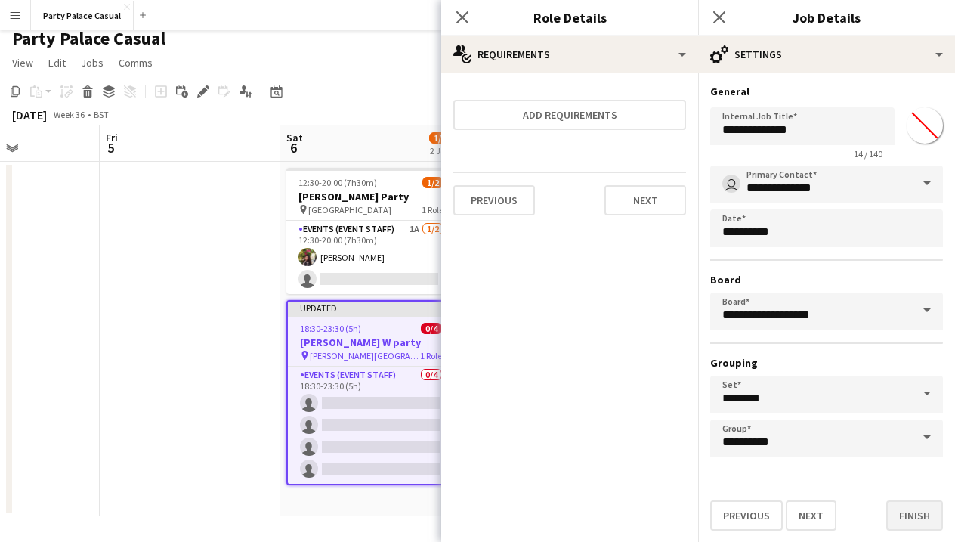
click at [900, 513] on button "Finish" at bounding box center [915, 515] width 57 height 30
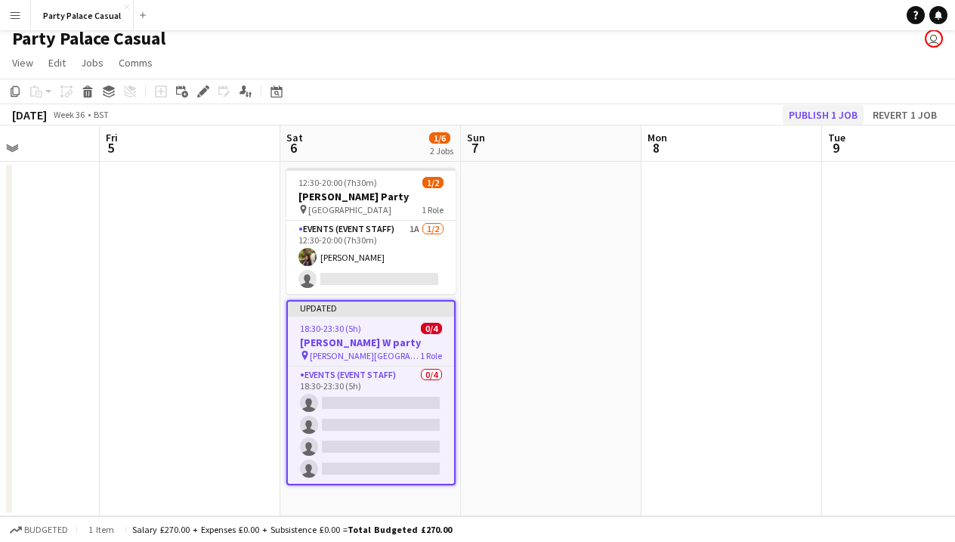
click at [812, 114] on button "Publish 1 job" at bounding box center [823, 115] width 81 height 20
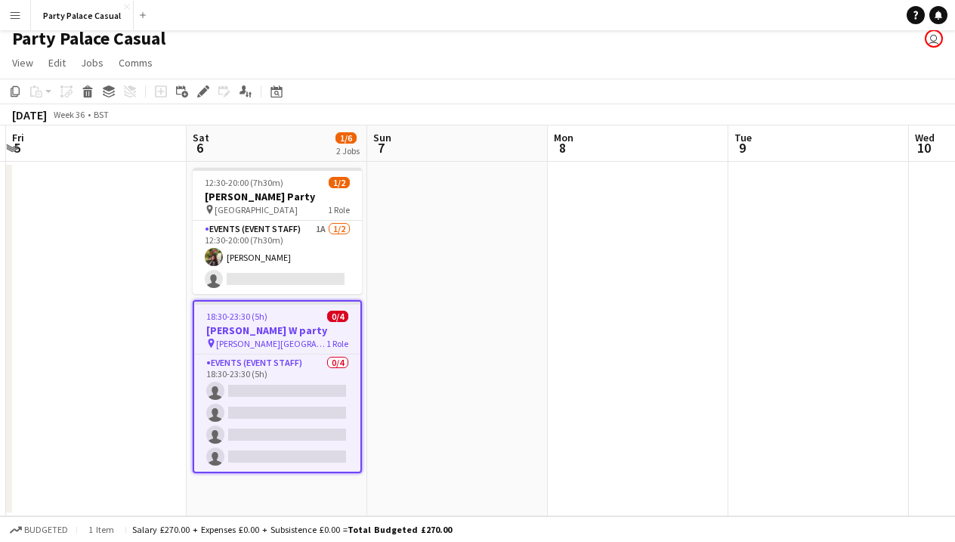
scroll to position [0, 330]
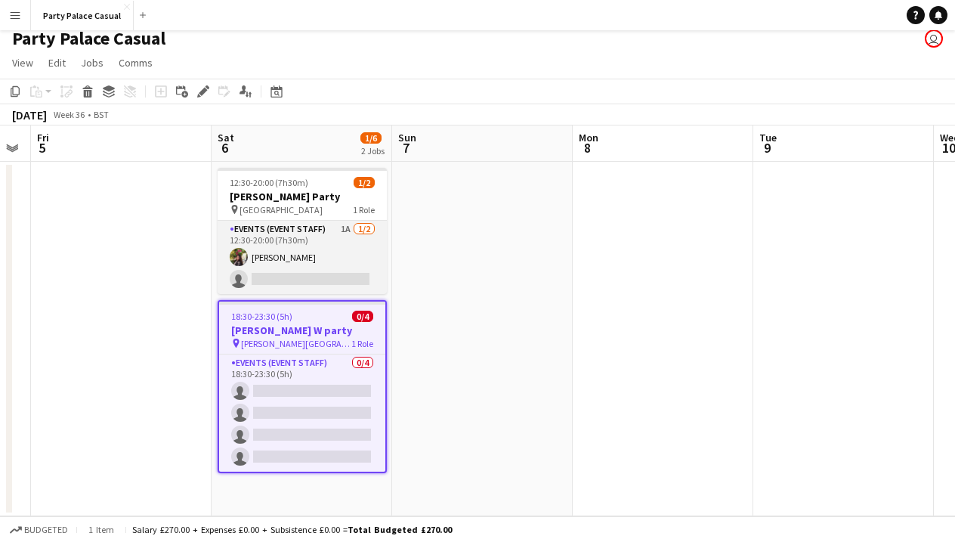
click at [343, 260] on app-card-role "Events (Event Staff) 1A [DATE] 12:30-20:00 (7h30m) [PERSON_NAME] single-neutral…" at bounding box center [302, 257] width 169 height 73
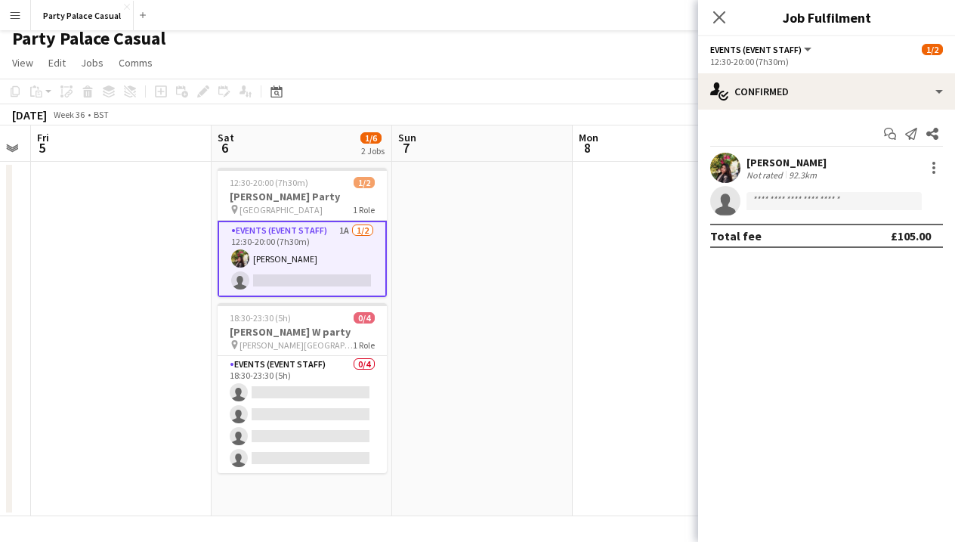
click at [420, 92] on app-toolbar "Copy Paste Paste Command V Paste with crew Command Shift V Paste linked Job [GE…" at bounding box center [477, 92] width 955 height 26
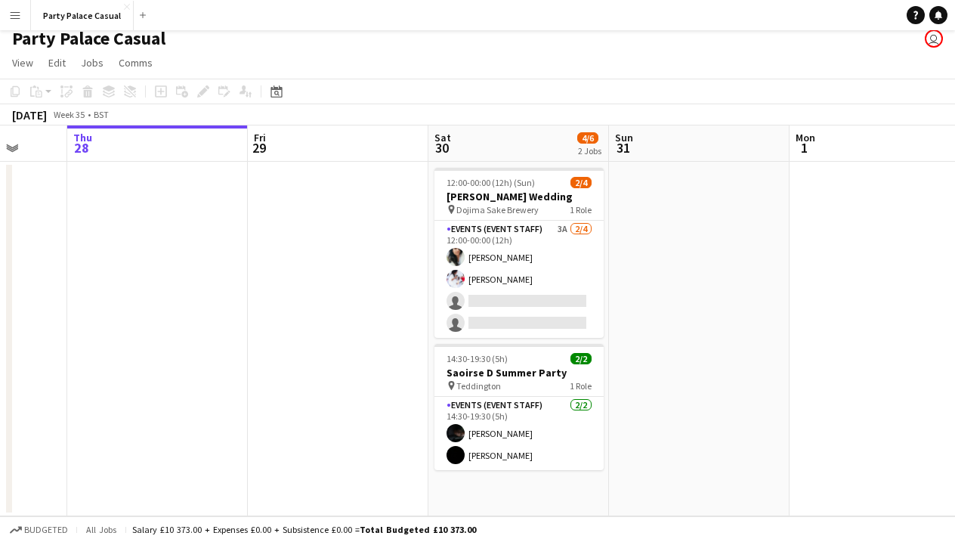
scroll to position [0, 656]
